Goal: Check status: Check status

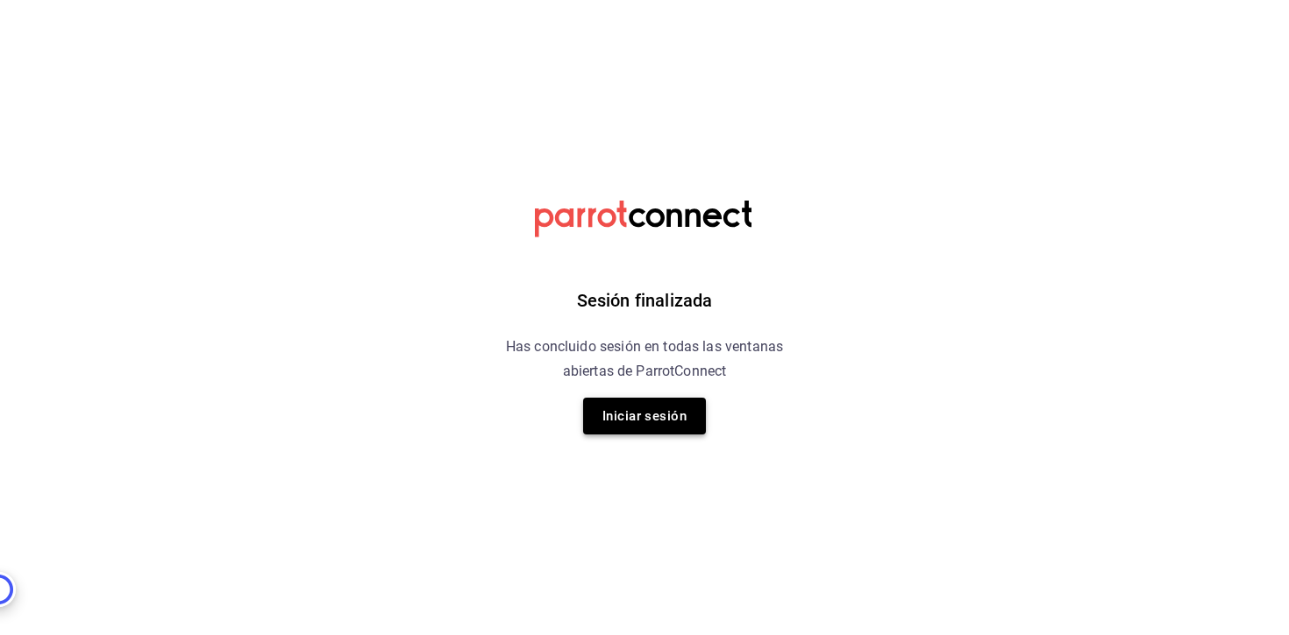
click at [614, 408] on button "Iniciar sesión" at bounding box center [644, 416] width 123 height 37
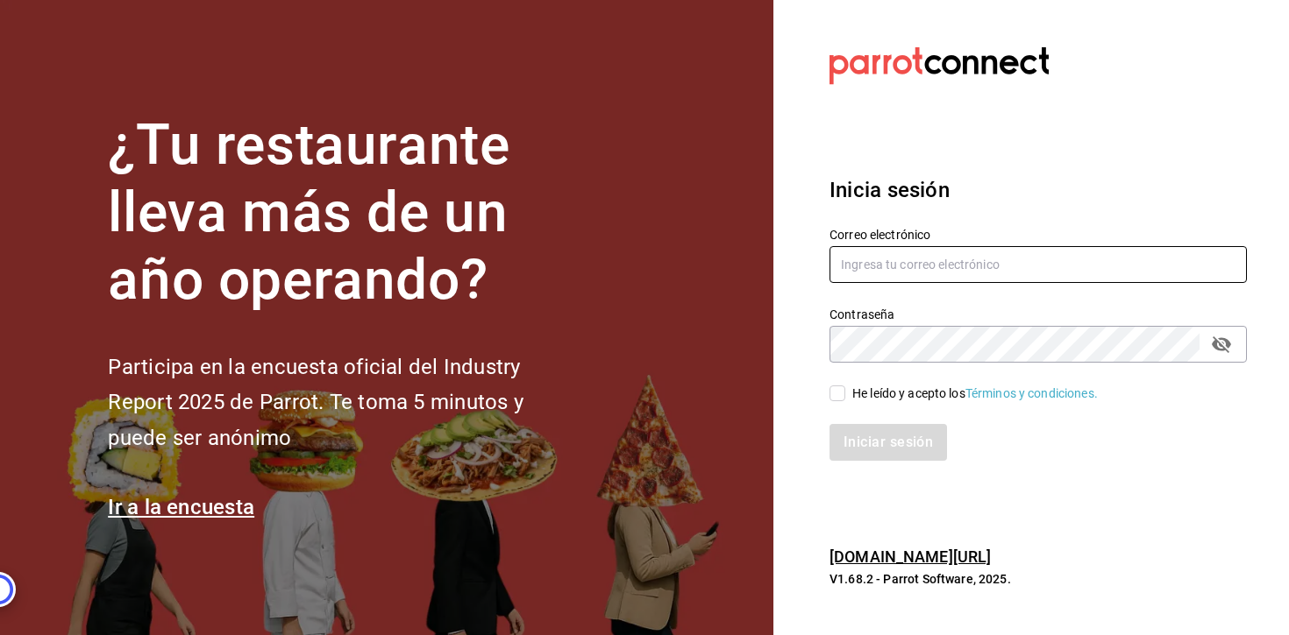
click at [861, 273] on input "text" at bounding box center [1037, 264] width 417 height 37
type input "alvaro.garcia8920@gmail.com"
click at [844, 392] on input "He leído y acepto los Términos y condiciones." at bounding box center [837, 394] width 16 height 16
checkbox input "true"
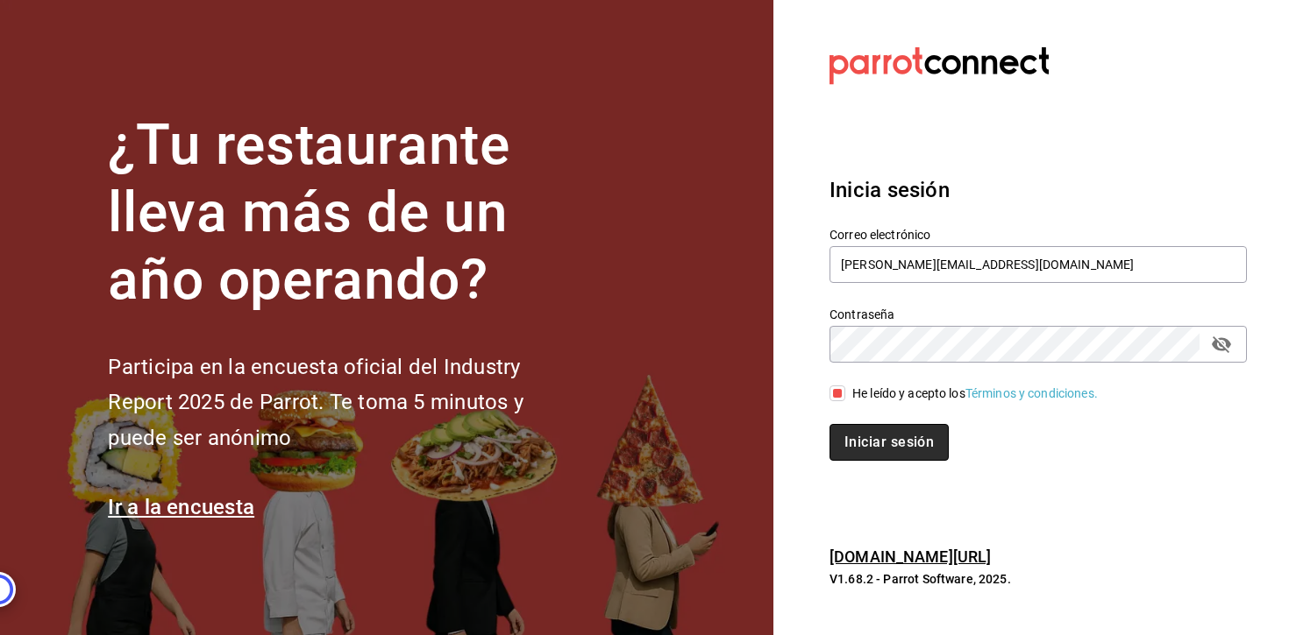
click at [855, 459] on button "Iniciar sesión" at bounding box center [888, 442] width 119 height 37
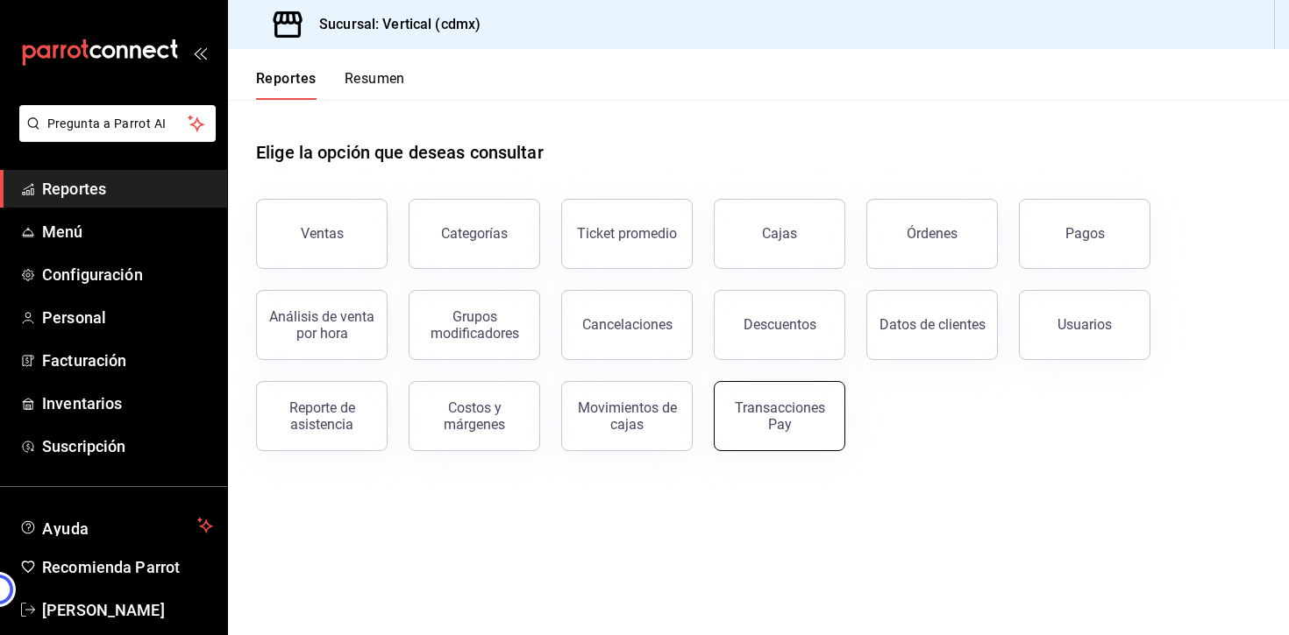
click at [756, 414] on div "Transacciones Pay" at bounding box center [779, 416] width 109 height 33
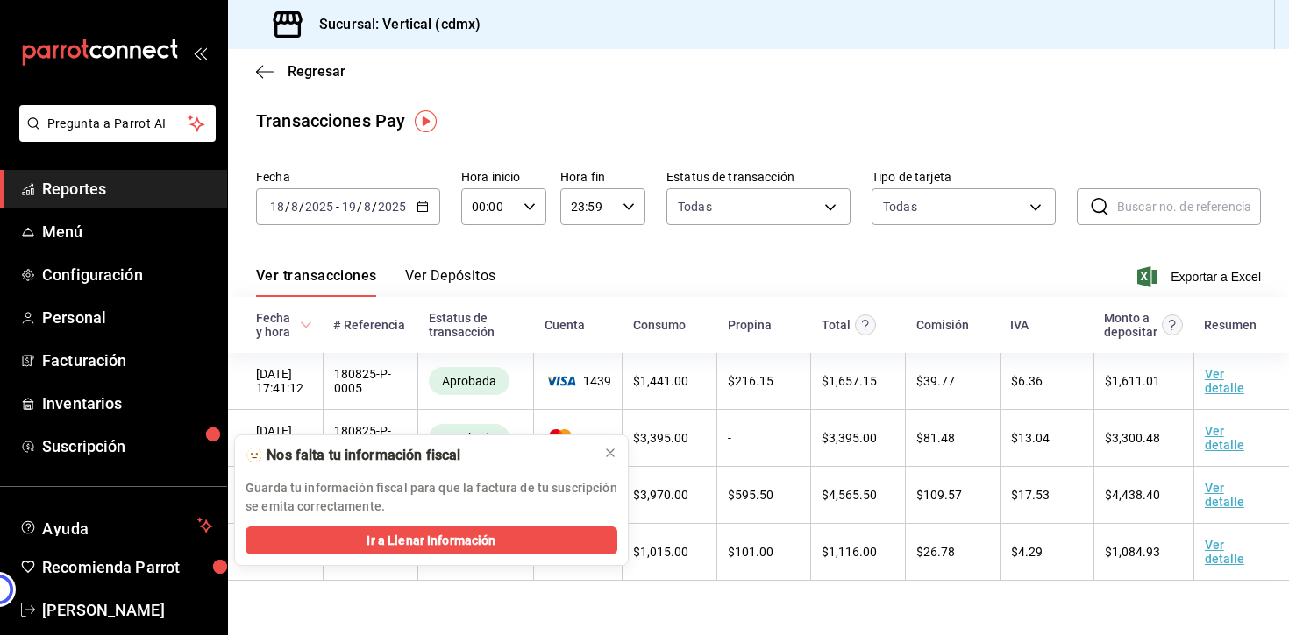
click at [424, 285] on button "Ver Depósitos" at bounding box center [450, 282] width 91 height 30
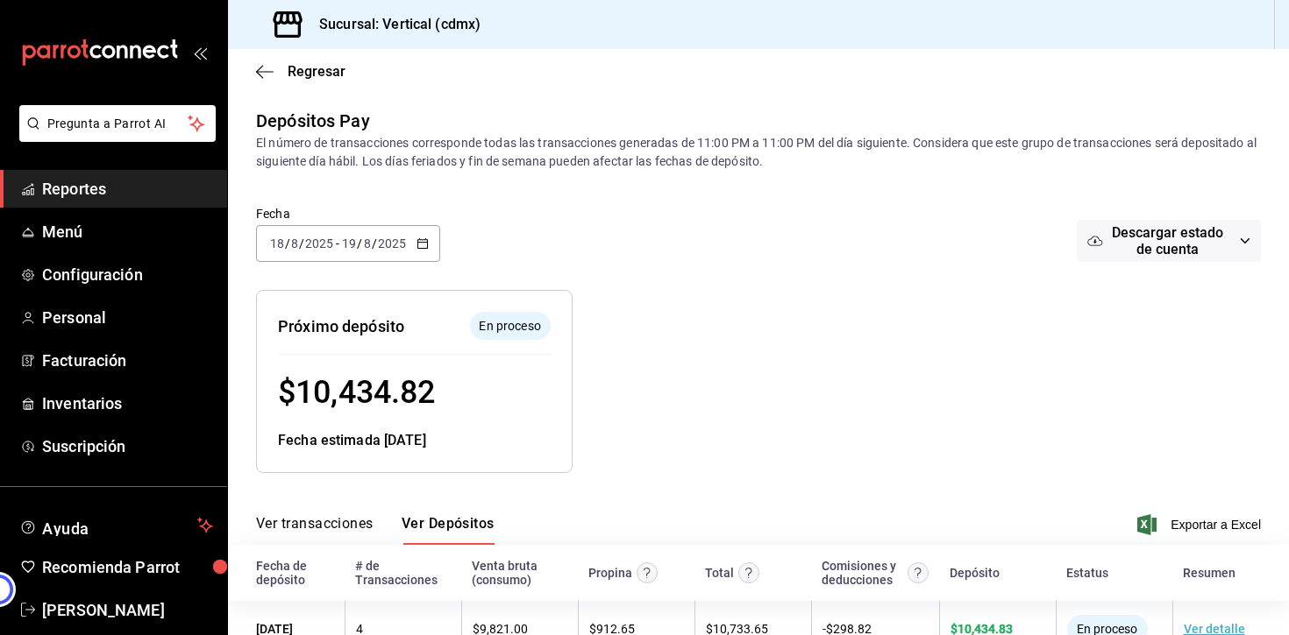
scroll to position [109, 0]
